Goal: Information Seeking & Learning: Learn about a topic

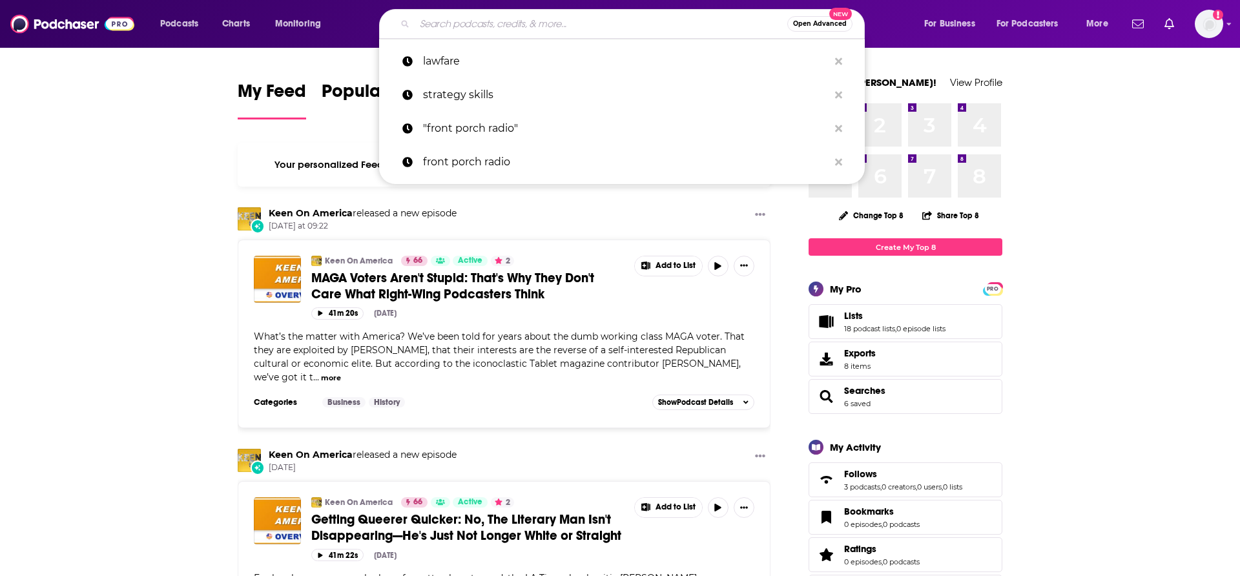
click at [452, 23] on input "Search podcasts, credits, & more..." at bounding box center [601, 24] width 373 height 21
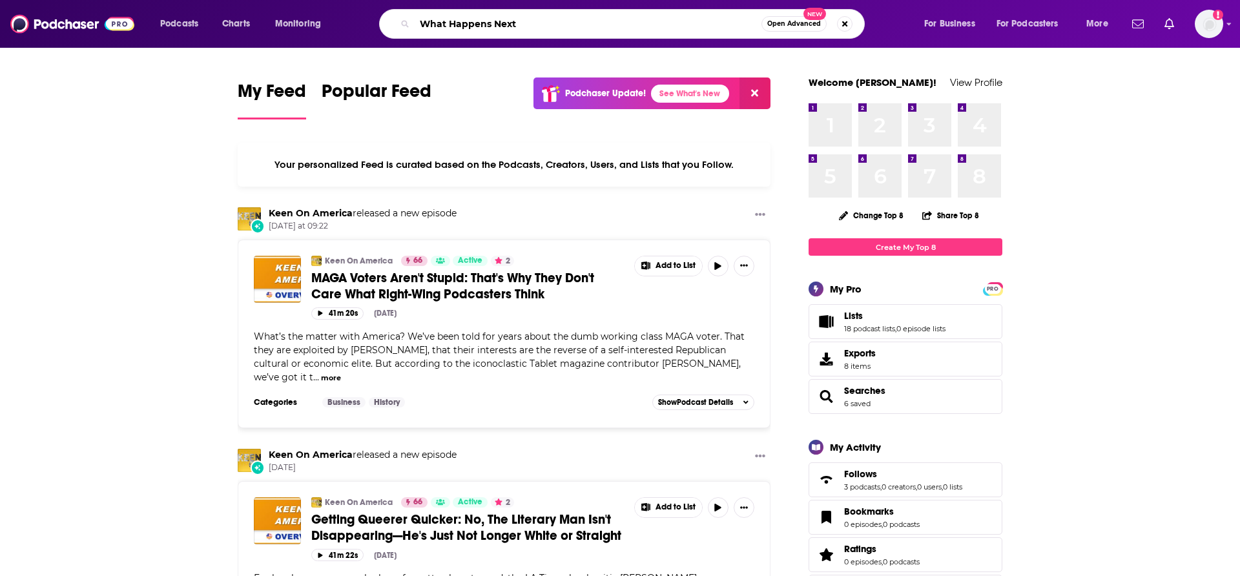
type input "What Happens Next"
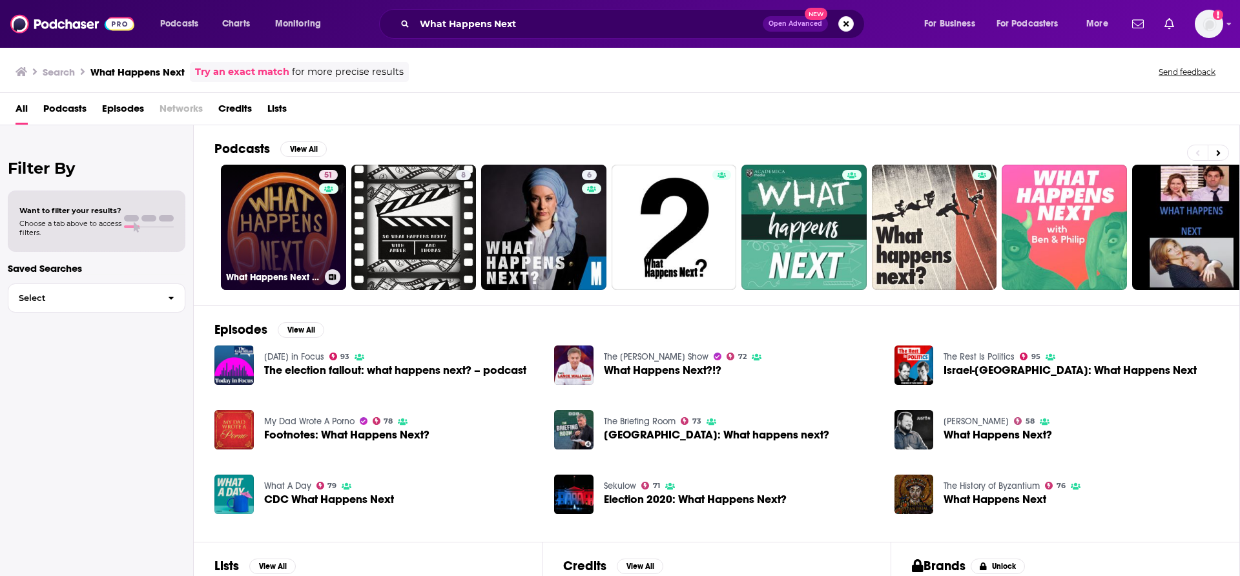
click at [263, 222] on link "51 What Happens Next in 6 Minutes" at bounding box center [283, 227] width 125 height 125
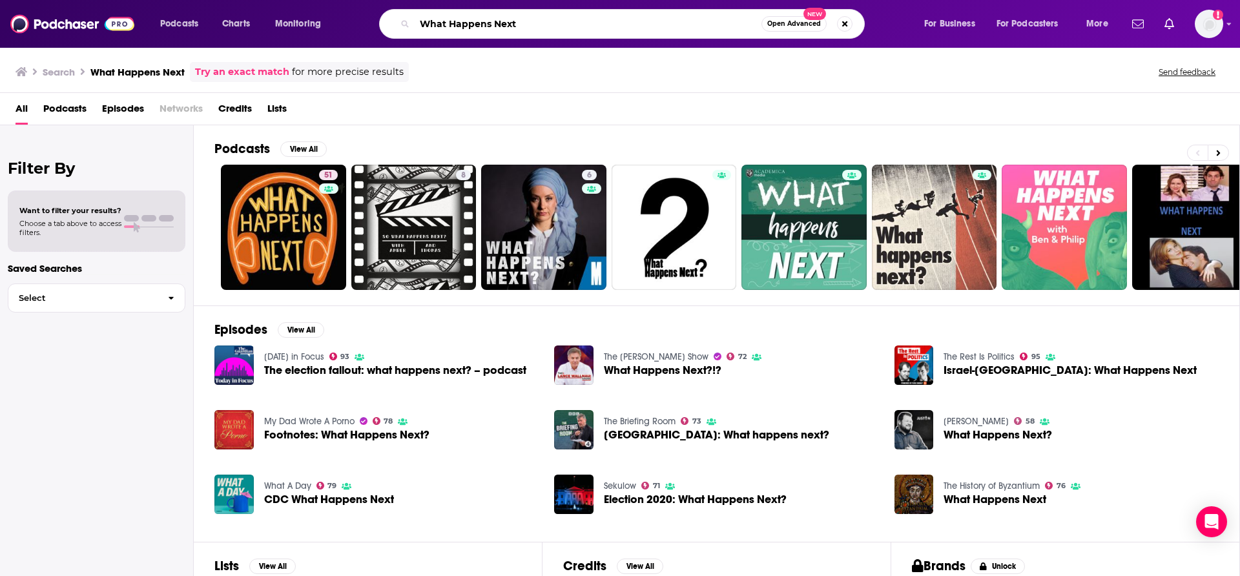
click at [498, 26] on input "What Happens Next" at bounding box center [588, 24] width 347 height 21
click at [513, 31] on input "What Happens NFox News True Crimeext" at bounding box center [588, 24] width 347 height 21
type input "Fox News True Crime"
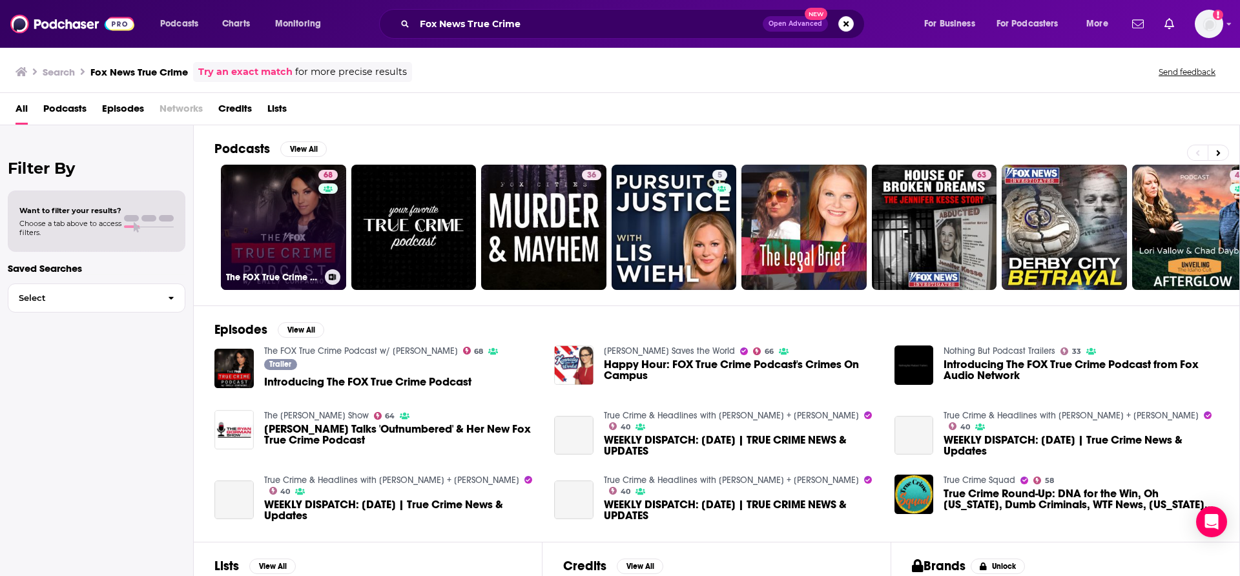
click at [296, 256] on link "68 The FOX True Crime Podcast w/ [PERSON_NAME]" at bounding box center [283, 227] width 125 height 125
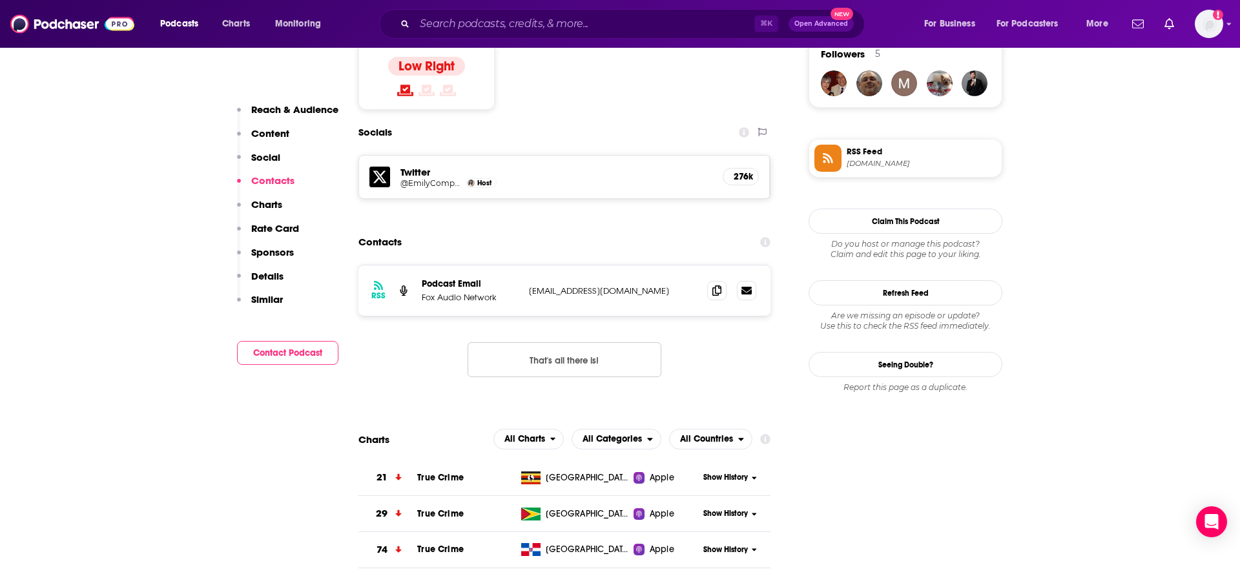
scroll to position [897, 0]
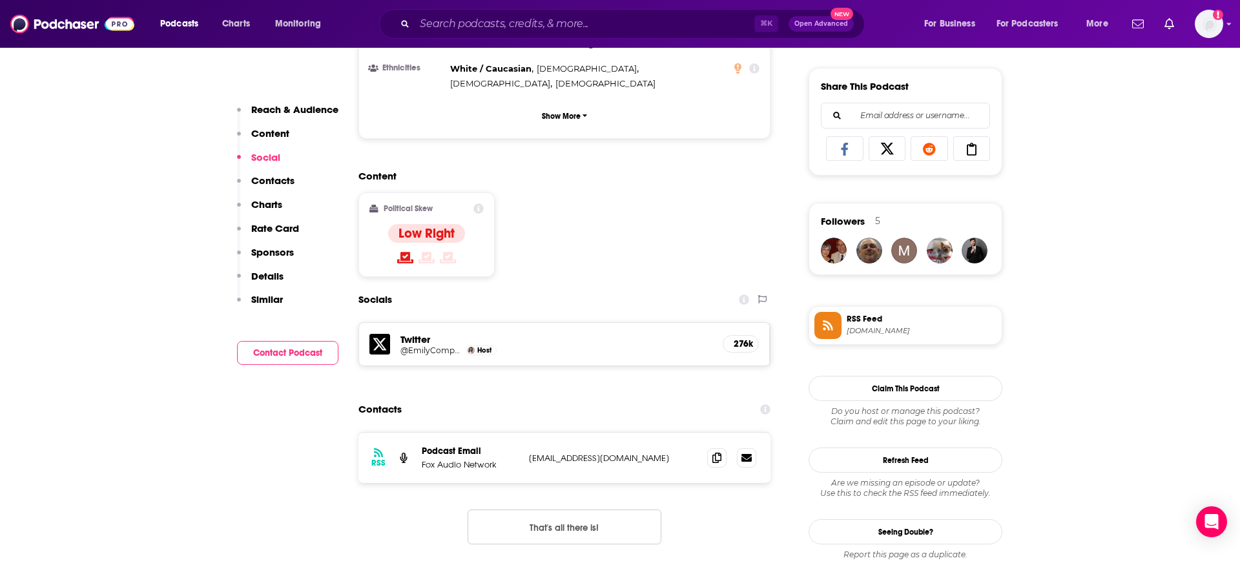
click at [415, 333] on h5 "Twitter" at bounding box center [556, 339] width 312 height 12
click at [418, 346] on h5 "@EmilyCompagno" at bounding box center [431, 351] width 62 height 10
